Goal: Navigation & Orientation: Find specific page/section

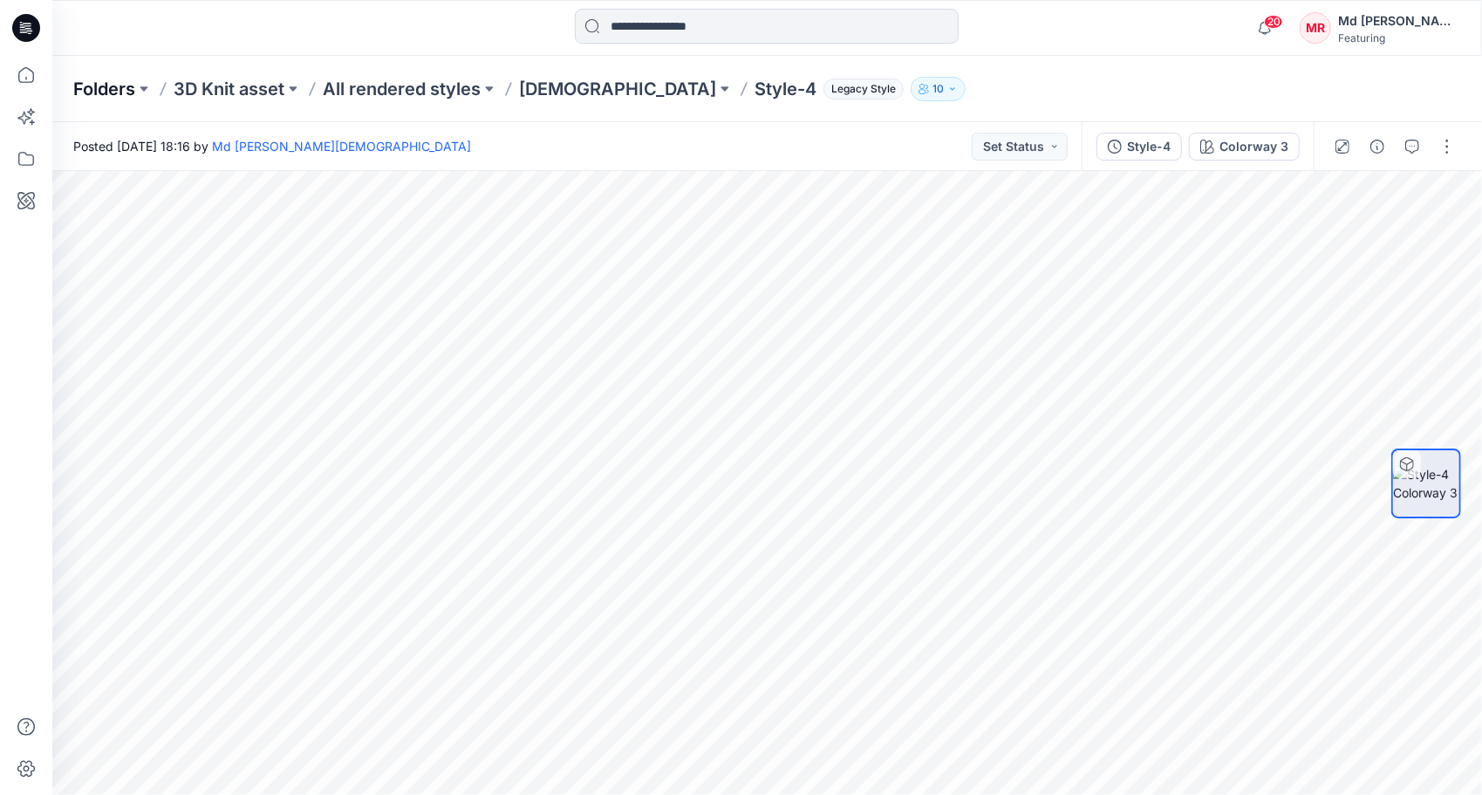
click at [104, 92] on p "Folders" at bounding box center [104, 89] width 62 height 24
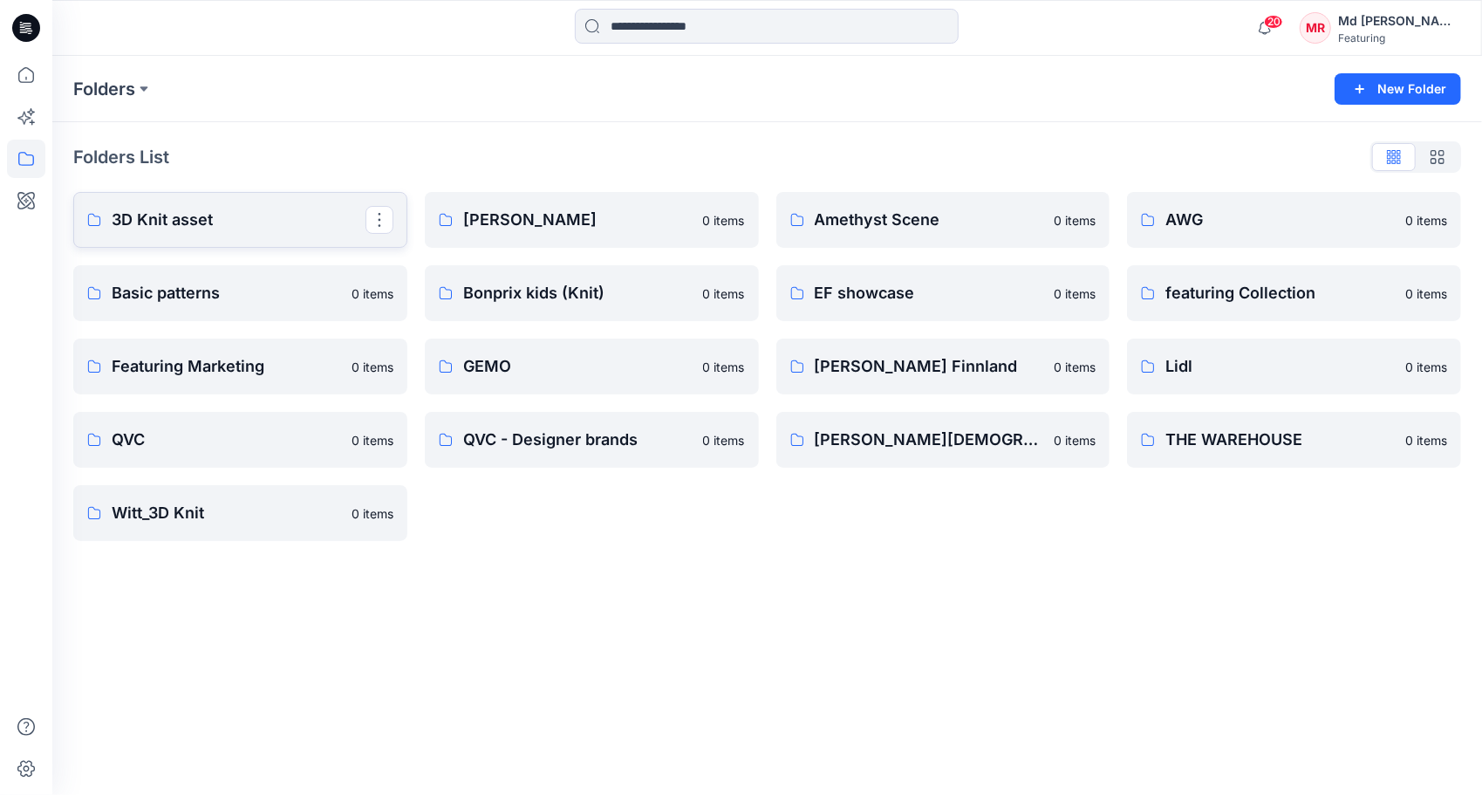
click at [230, 211] on p "3D Knit asset" at bounding box center [239, 220] width 254 height 24
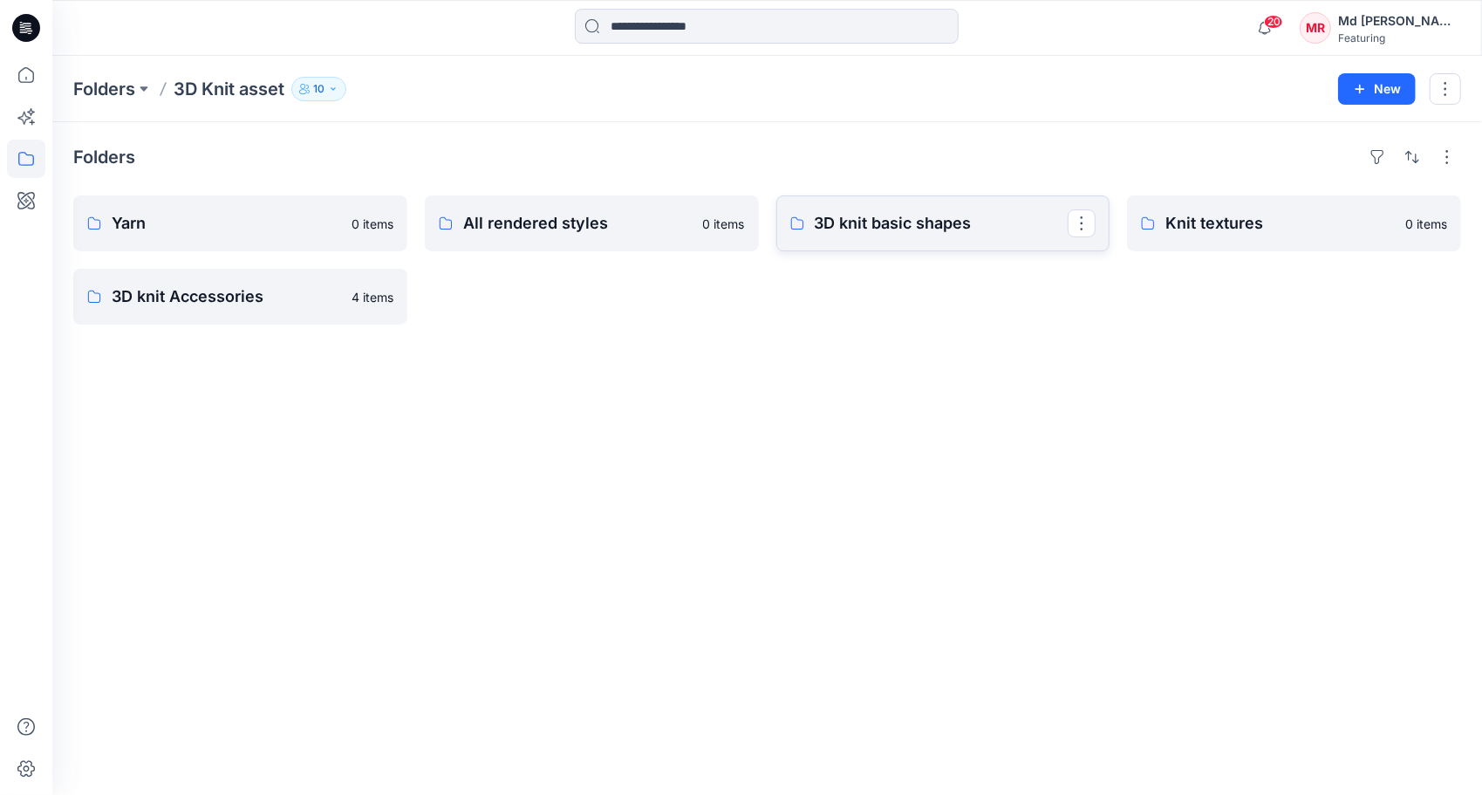
click at [904, 215] on p "3D knit basic shapes" at bounding box center [942, 223] width 254 height 24
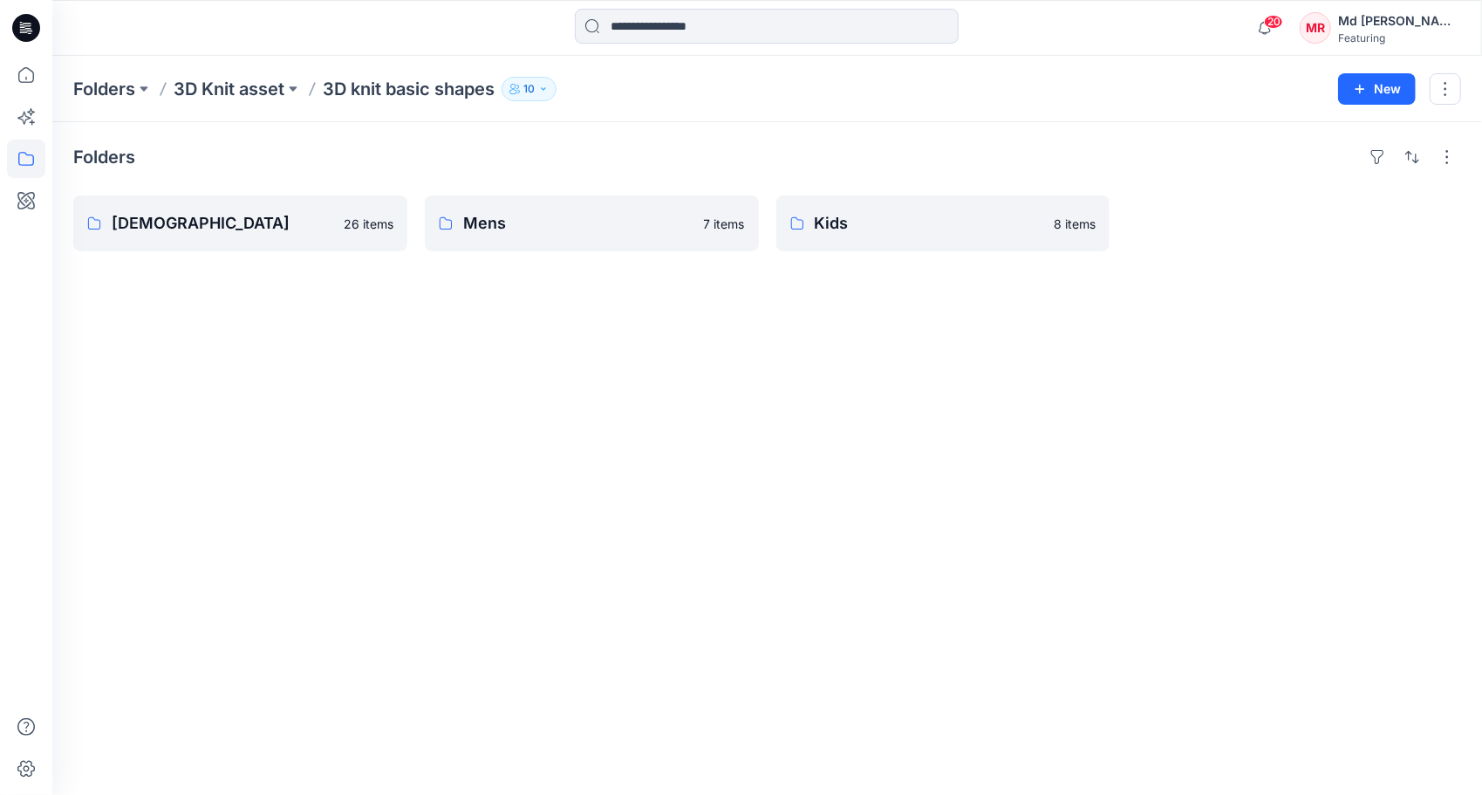
click at [593, 304] on div "Folders [DEMOGRAPHIC_DATA] 26 items Mens 7 items Kids 8 items" at bounding box center [767, 458] width 1430 height 673
click at [530, 241] on link "Mens" at bounding box center [592, 223] width 334 height 56
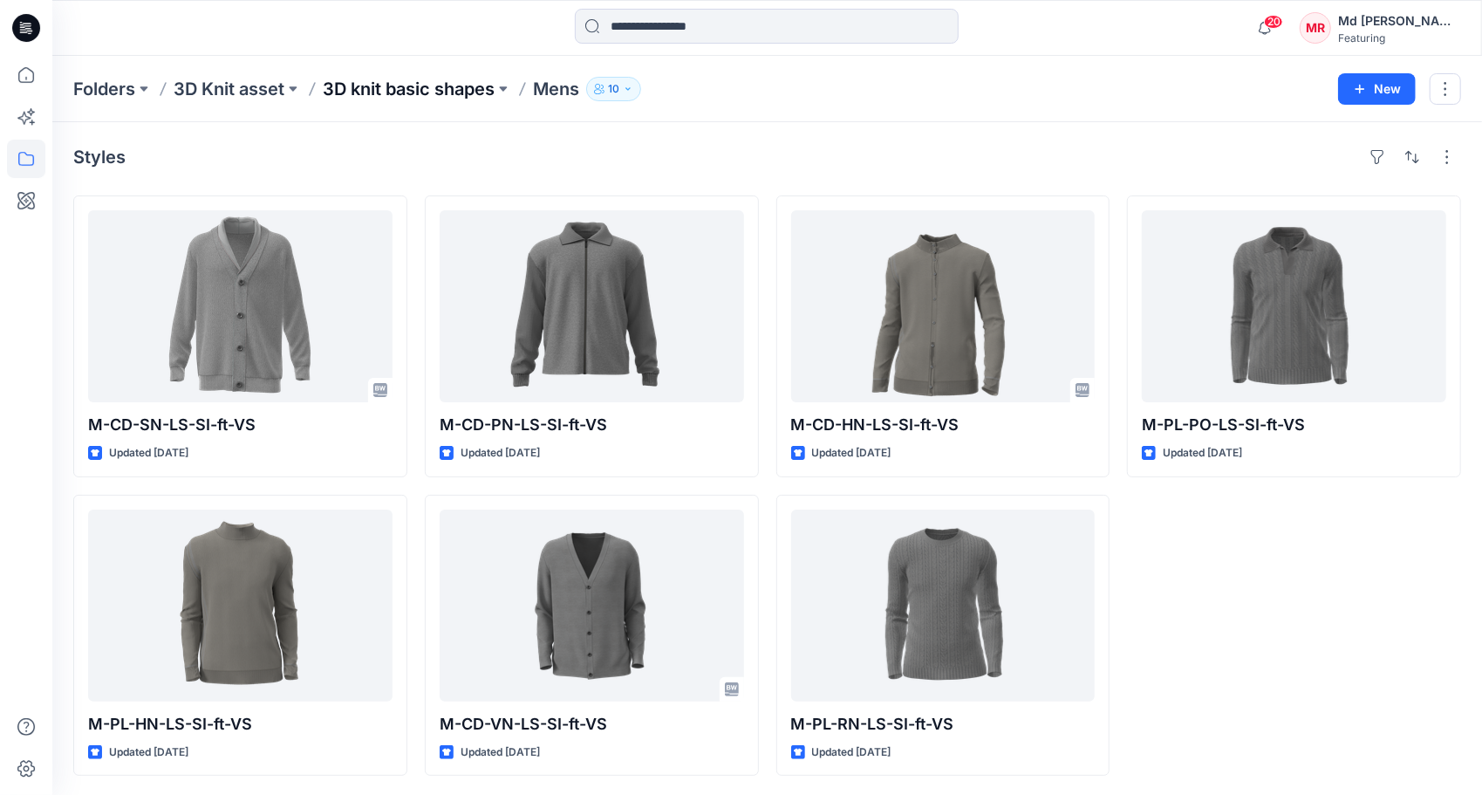
click at [430, 91] on p "3D knit basic shapes" at bounding box center [409, 89] width 172 height 24
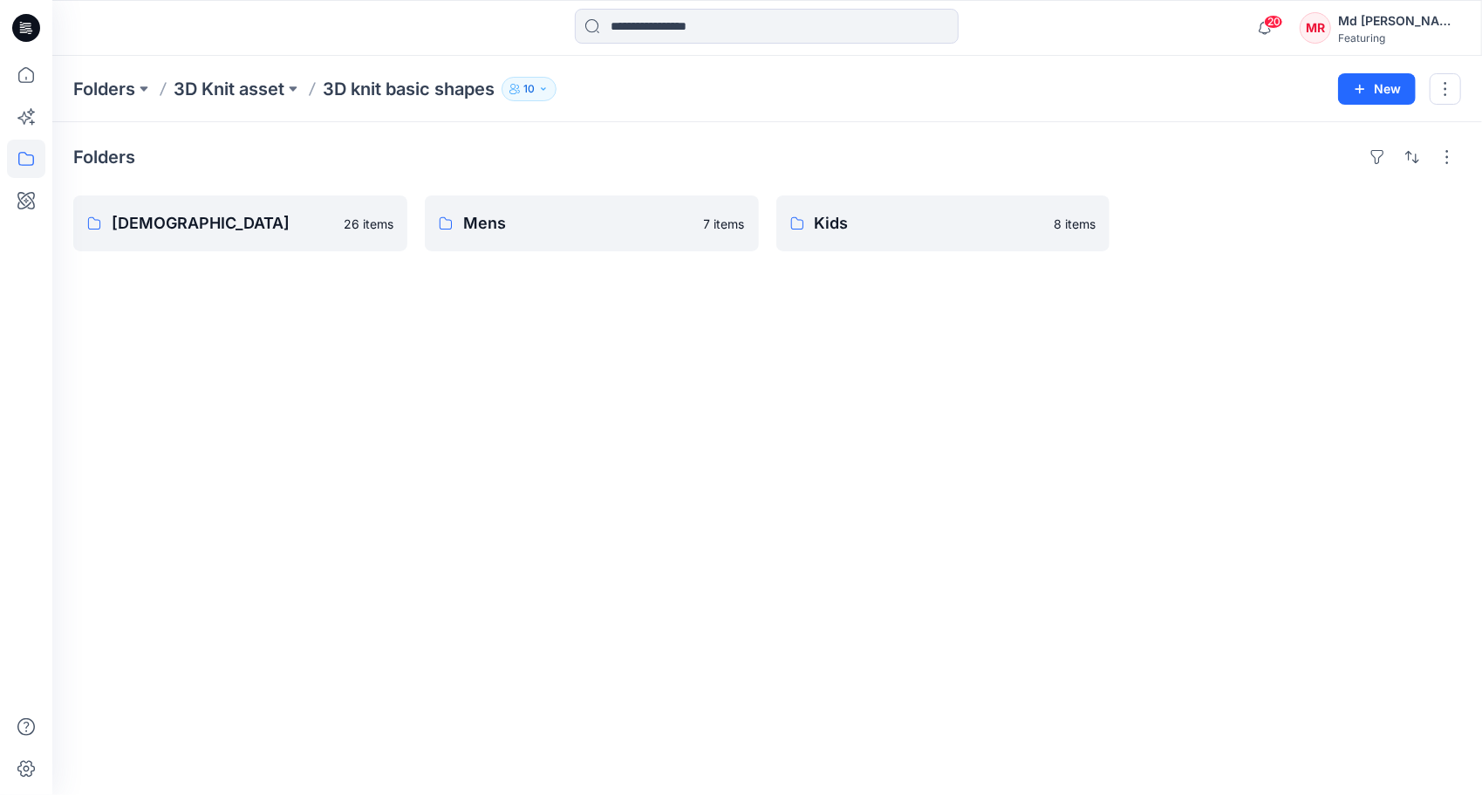
click at [209, 96] on p "3D Knit asset" at bounding box center [229, 89] width 111 height 24
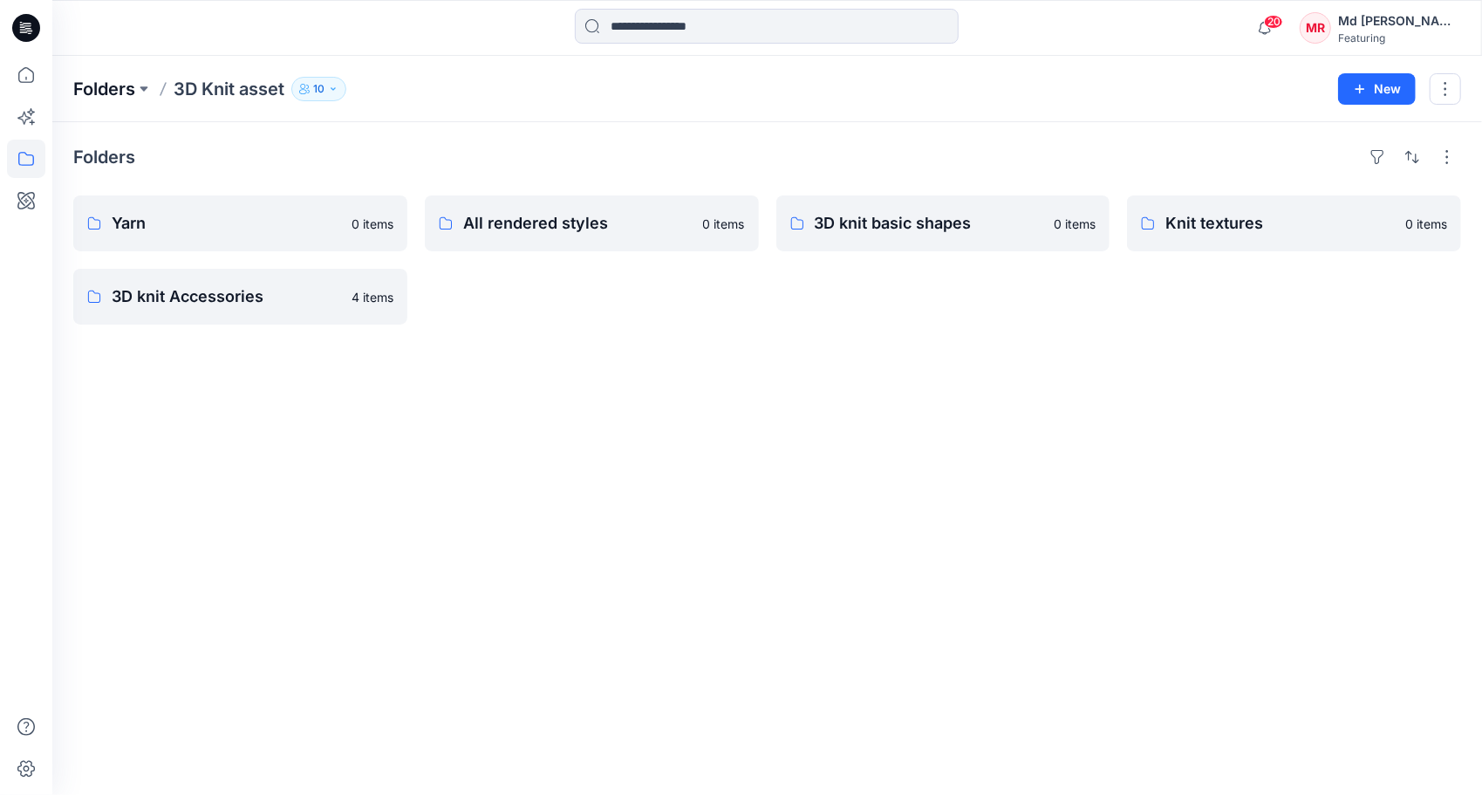
click at [113, 91] on p "Folders" at bounding box center [104, 89] width 62 height 24
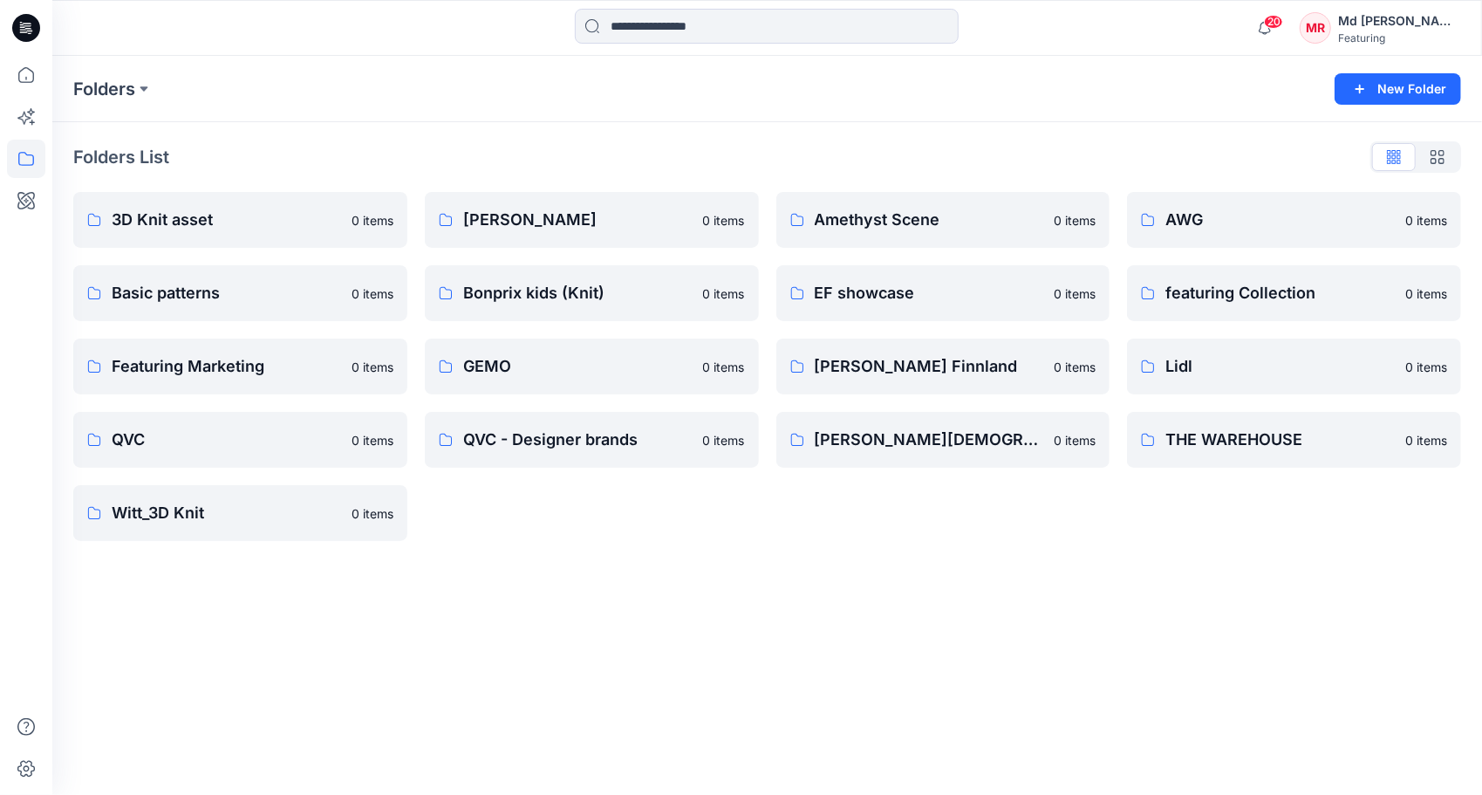
click at [543, 154] on div "Folders List" at bounding box center [767, 157] width 1388 height 28
click at [518, 523] on div "[PERSON_NAME] 0 items Bonprix kids (Knit) 0 items GEMO 0 items QVC - Designer b…" at bounding box center [592, 366] width 334 height 349
click at [167, 221] on p "3D Knit asset" at bounding box center [239, 220] width 254 height 24
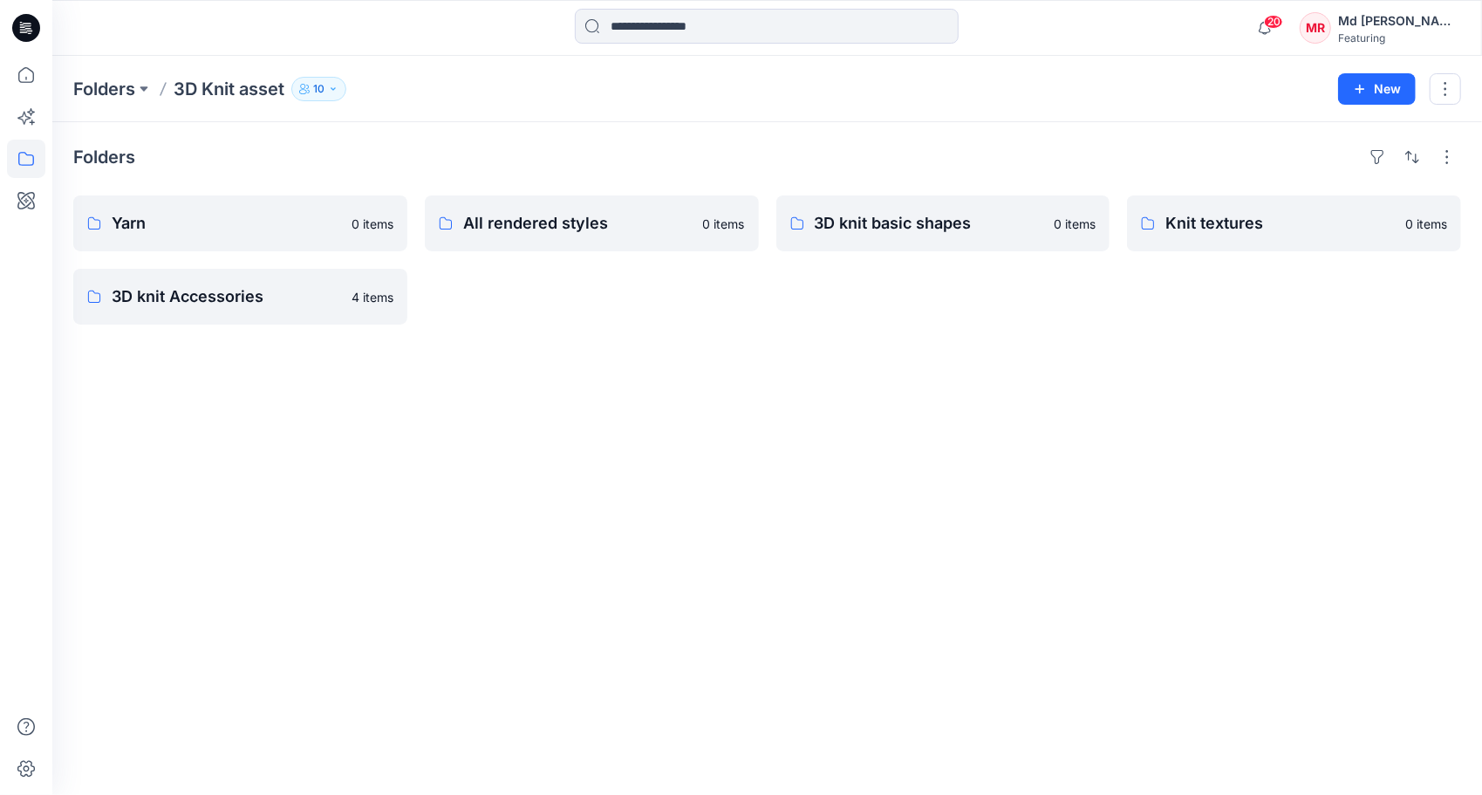
click at [576, 361] on div "Folders Yarn 0 items 3D knit Accessories 4 items All rendered styles 0 items 3D…" at bounding box center [767, 458] width 1430 height 673
drag, startPoint x: 599, startPoint y: 365, endPoint x: 597, endPoint y: 348, distance: 16.8
click at [600, 365] on div "Folders Yarn 0 items 3D knit Accessories 4 items All rendered styles 0 items 3D…" at bounding box center [767, 458] width 1430 height 673
click at [546, 215] on p "All rendered styles" at bounding box center [590, 223] width 254 height 24
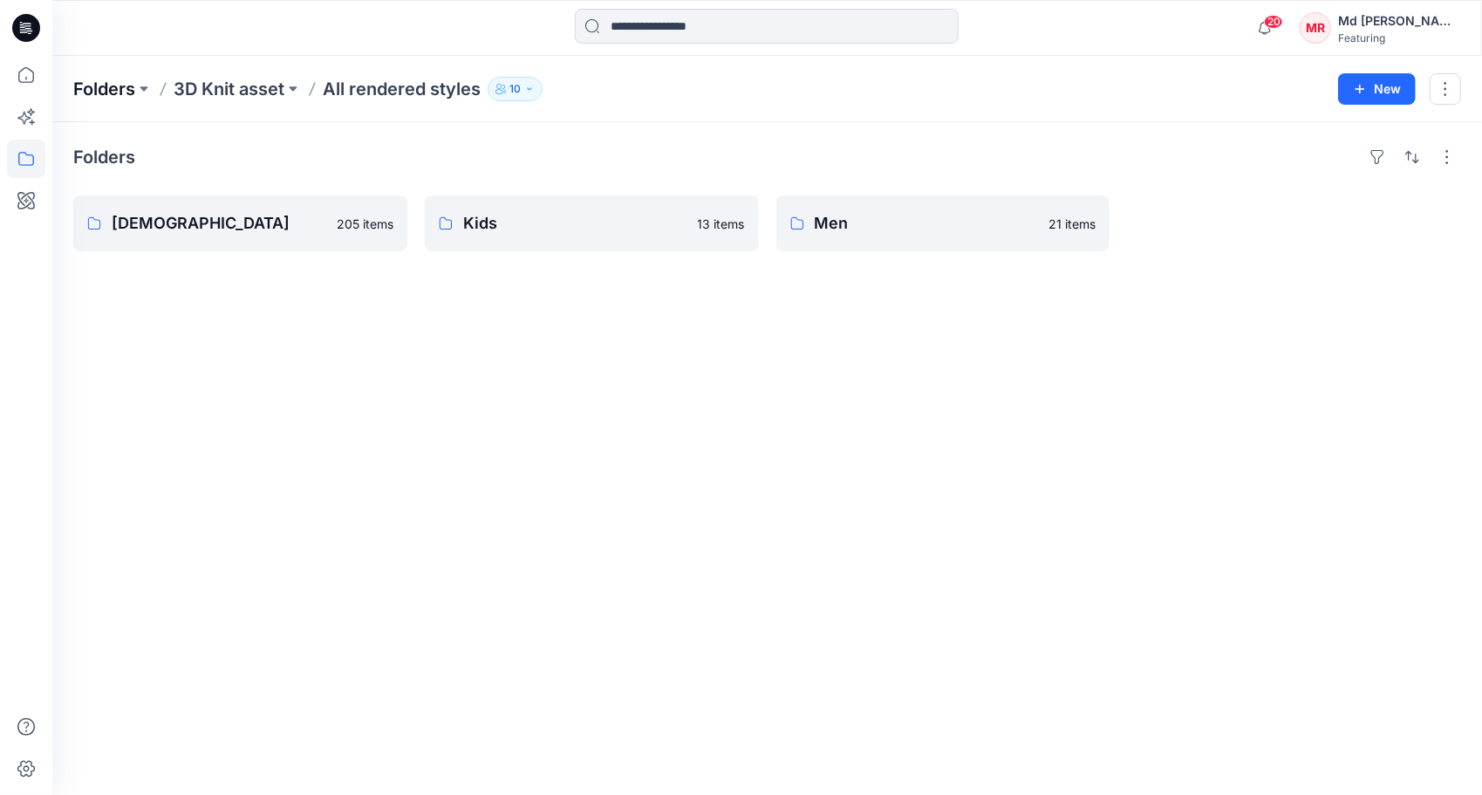
click at [77, 91] on p "Folders" at bounding box center [104, 89] width 62 height 24
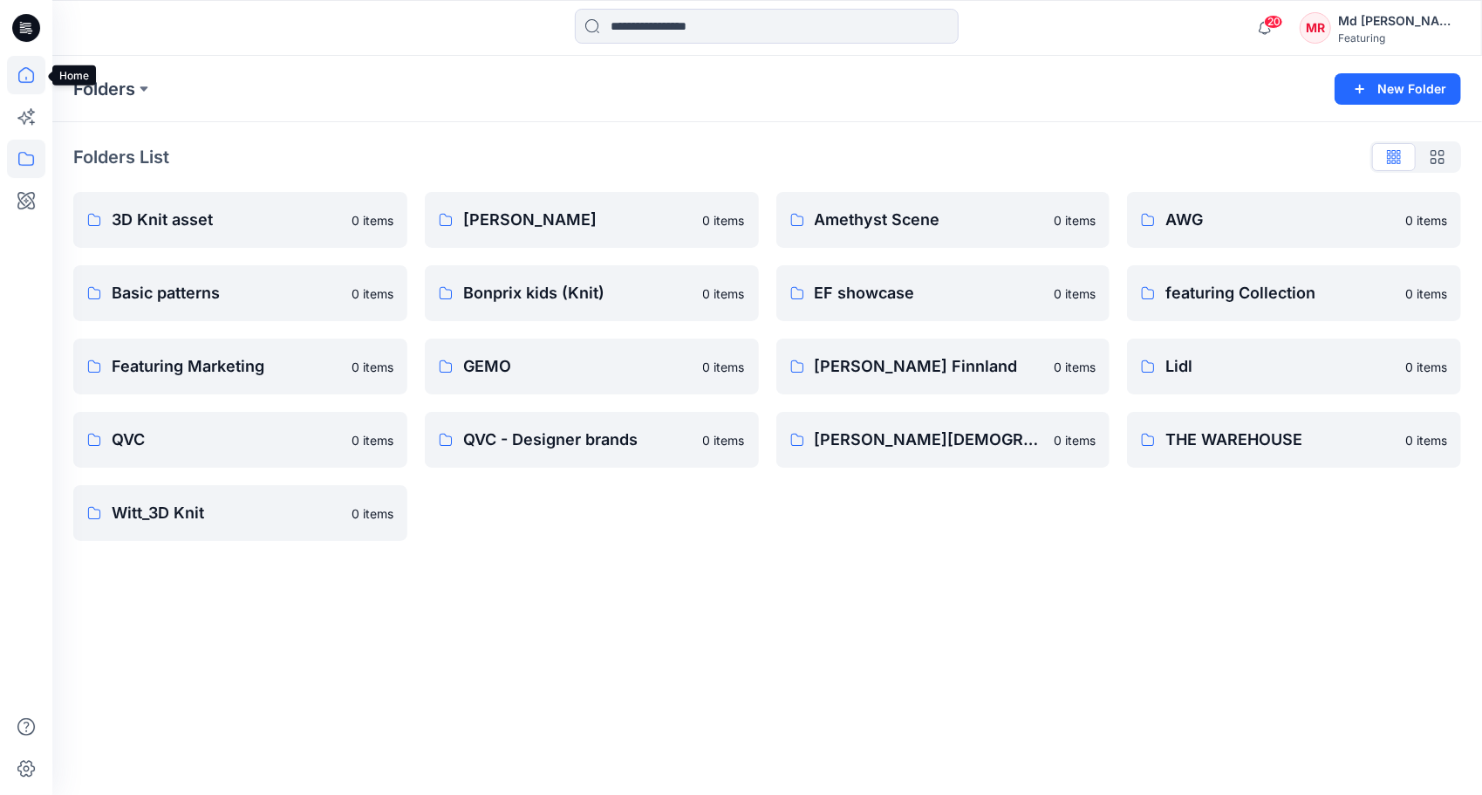
click at [20, 71] on icon at bounding box center [26, 75] width 16 height 16
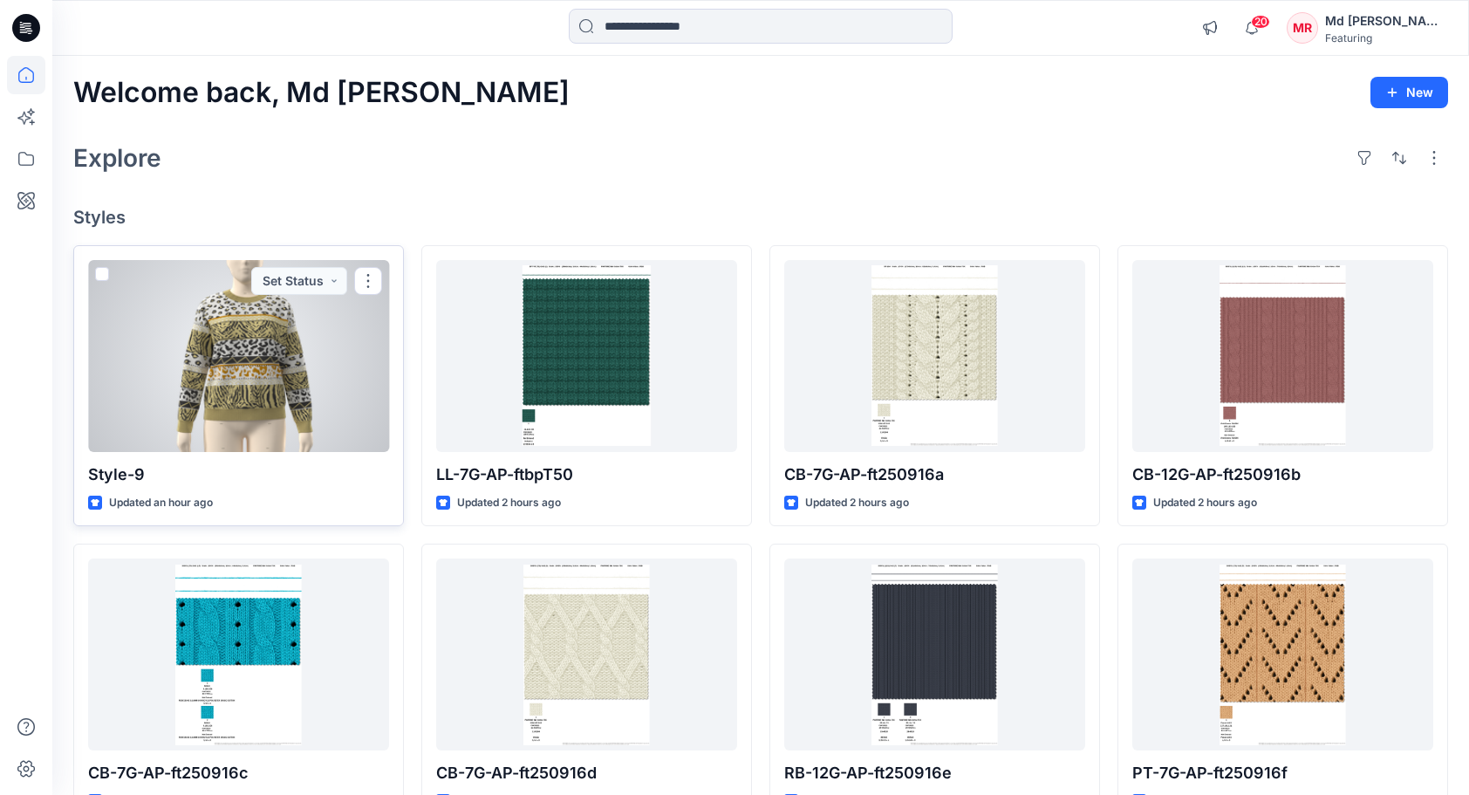
click at [240, 344] on div at bounding box center [238, 356] width 301 height 192
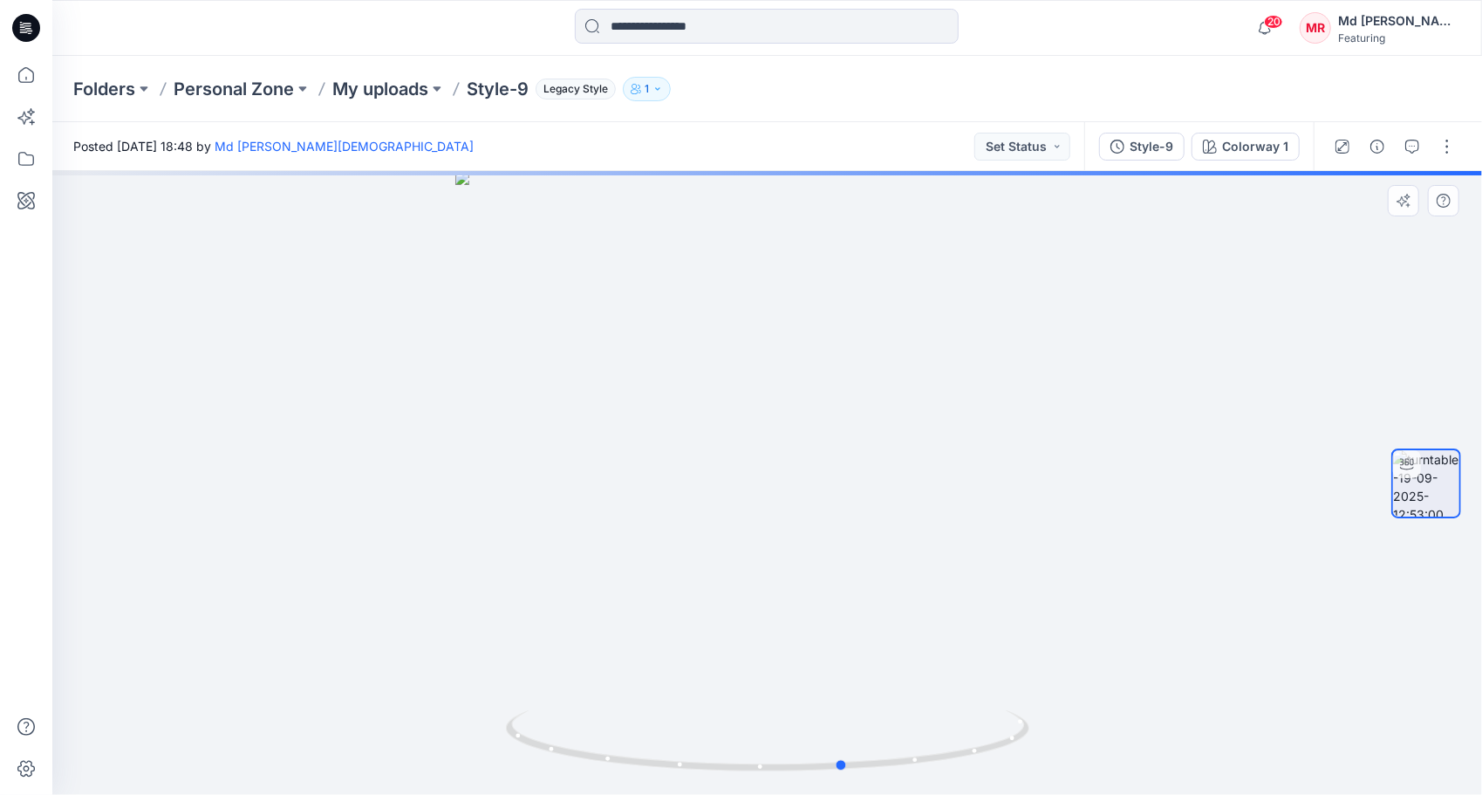
drag, startPoint x: 797, startPoint y: 779, endPoint x: 838, endPoint y: 654, distance: 131.1
click at [864, 691] on div at bounding box center [767, 483] width 1430 height 624
drag, startPoint x: 836, startPoint y: 679, endPoint x: 830, endPoint y: 588, distance: 90.9
click at [830, 588] on div at bounding box center [767, 483] width 1430 height 624
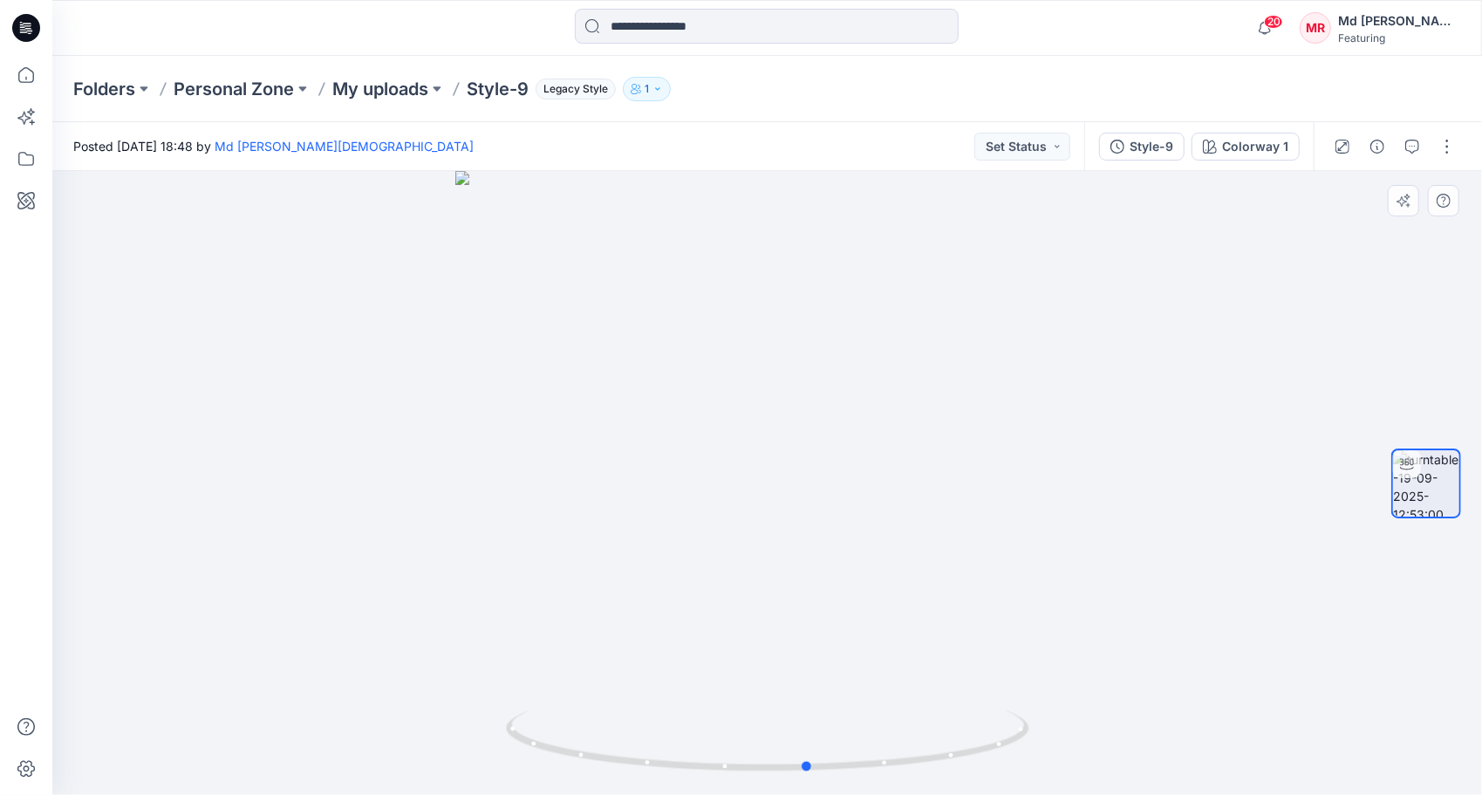
drag, startPoint x: 824, startPoint y: 766, endPoint x: 1324, endPoint y: 646, distance: 514.2
click at [1328, 646] on div at bounding box center [767, 483] width 1430 height 624
drag, startPoint x: 808, startPoint y: 770, endPoint x: 753, endPoint y: 754, distance: 57.2
click at [753, 754] on icon at bounding box center [770, 742] width 528 height 65
drag, startPoint x: 756, startPoint y: 771, endPoint x: 1210, endPoint y: 632, distance: 475.5
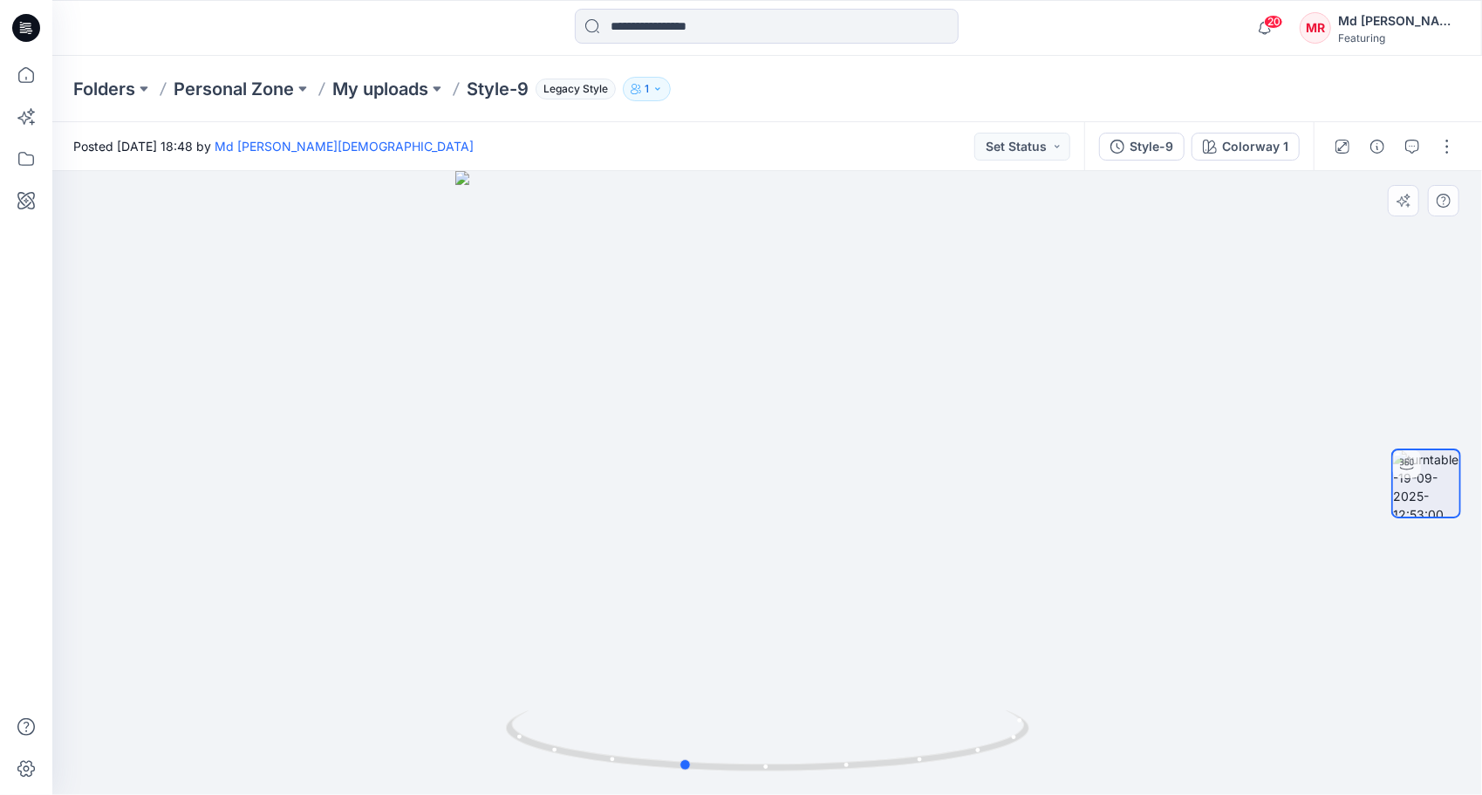
click at [1210, 632] on div at bounding box center [767, 483] width 1430 height 624
drag, startPoint x: 691, startPoint y: 772, endPoint x: 735, endPoint y: 588, distance: 189.4
click at [567, 750] on icon at bounding box center [770, 742] width 528 height 65
drag, startPoint x: 694, startPoint y: 401, endPoint x: 663, endPoint y: 694, distance: 294.8
click at [663, 694] on img at bounding box center [768, 483] width 1152 height 624
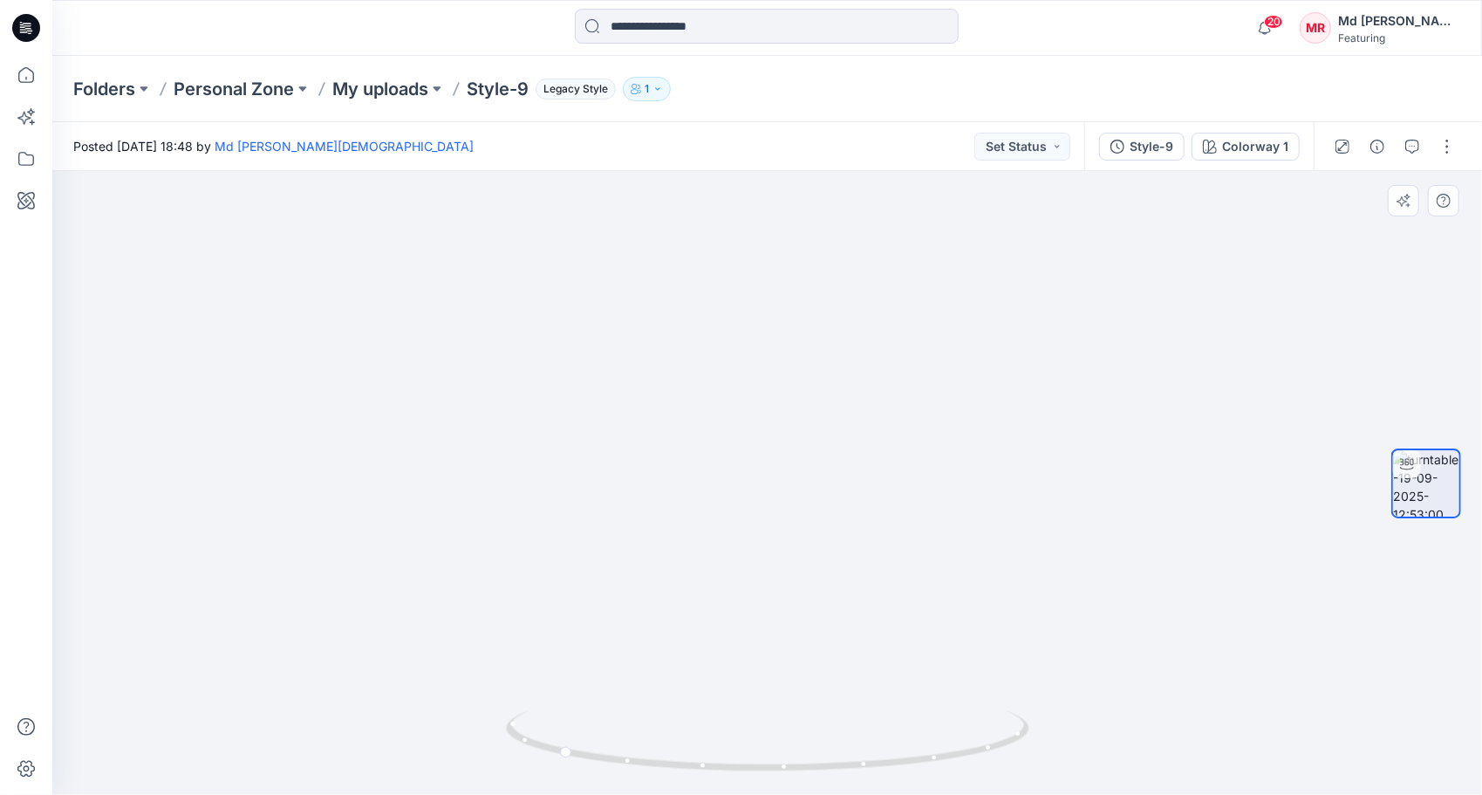
drag, startPoint x: 726, startPoint y: 681, endPoint x: 734, endPoint y: 609, distance: 72.0
click at [733, 339] on img at bounding box center [768, 308] width 1152 height 974
drag, startPoint x: 757, startPoint y: 641, endPoint x: 724, endPoint y: 450, distance: 193.9
click at [719, 396] on img at bounding box center [768, 219] width 1152 height 1152
drag, startPoint x: 568, startPoint y: 759, endPoint x: 833, endPoint y: 557, distance: 333.6
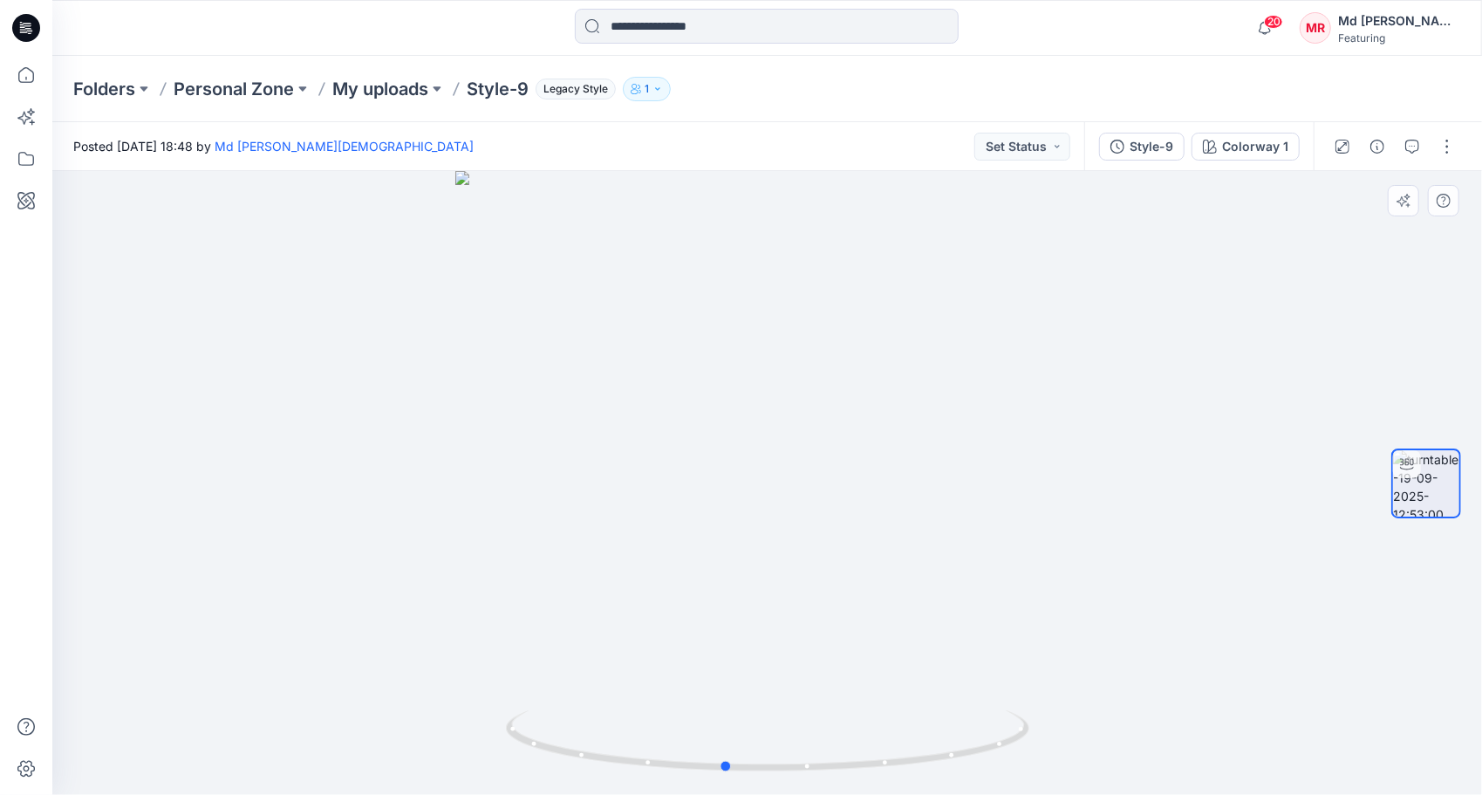
click at [734, 727] on icon at bounding box center [770, 742] width 528 height 65
drag, startPoint x: 803, startPoint y: 362, endPoint x: 787, endPoint y: 713, distance: 351.1
click at [781, 735] on div at bounding box center [767, 483] width 1430 height 624
drag, startPoint x: 724, startPoint y: 773, endPoint x: 644, endPoint y: 538, distance: 248.0
click at [928, 723] on icon at bounding box center [770, 742] width 528 height 65
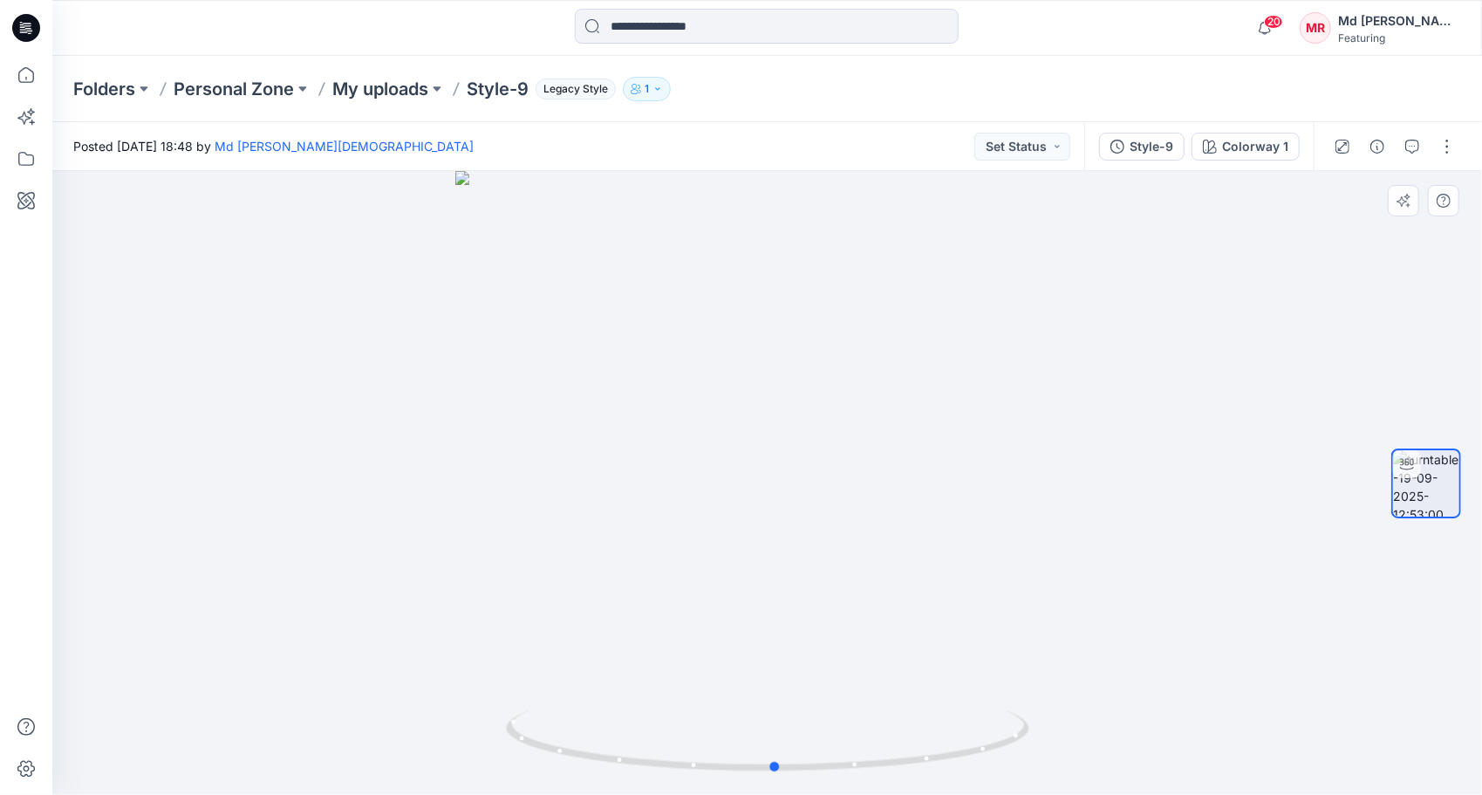
drag, startPoint x: 693, startPoint y: 770, endPoint x: 927, endPoint y: 628, distance: 274.0
click at [1062, 749] on div at bounding box center [767, 483] width 1430 height 624
click at [368, 87] on p "My uploads" at bounding box center [380, 89] width 96 height 24
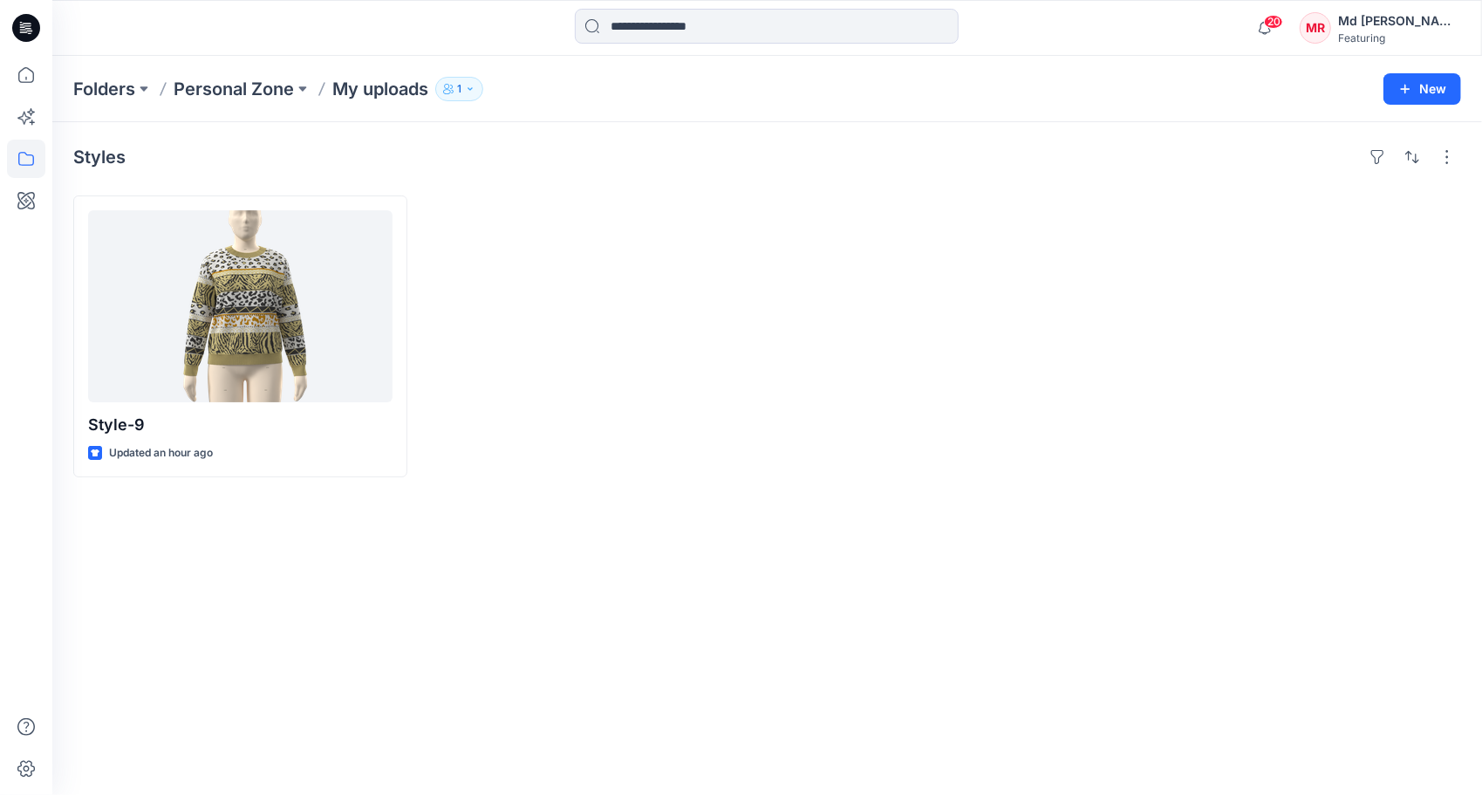
click at [989, 538] on div "Styles Style-9 Updated an hour ago" at bounding box center [767, 458] width 1430 height 673
drag, startPoint x: 633, startPoint y: 279, endPoint x: 1063, endPoint y: 241, distance: 431.8
click at [633, 278] on div at bounding box center [592, 336] width 334 height 282
